Goal: Navigation & Orientation: Find specific page/section

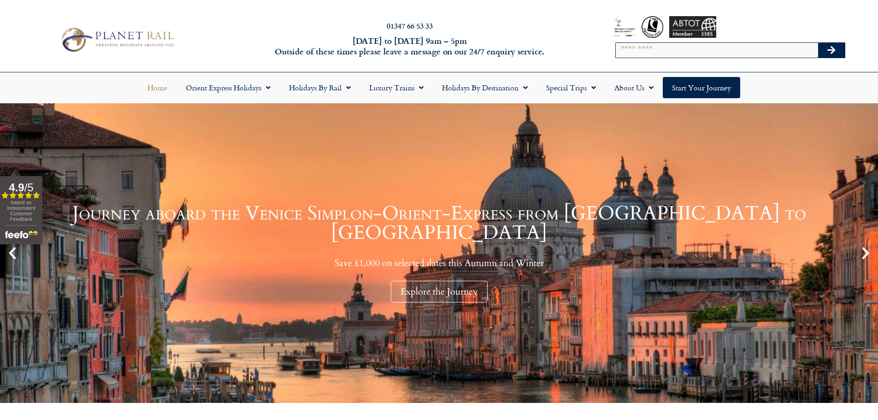
click at [132, 25] on img at bounding box center [117, 39] width 121 height 29
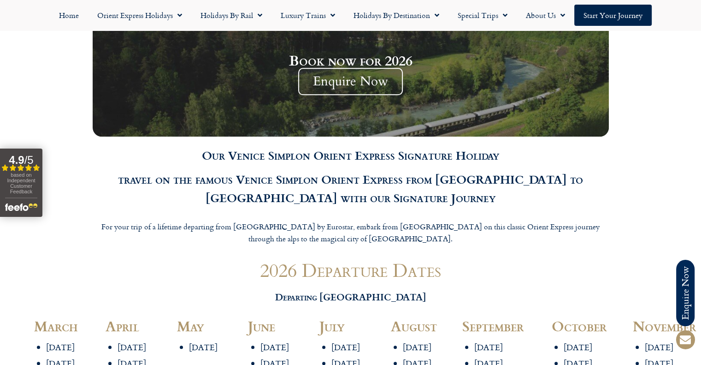
scroll to position [968, 0]
